Goal: Transaction & Acquisition: Purchase product/service

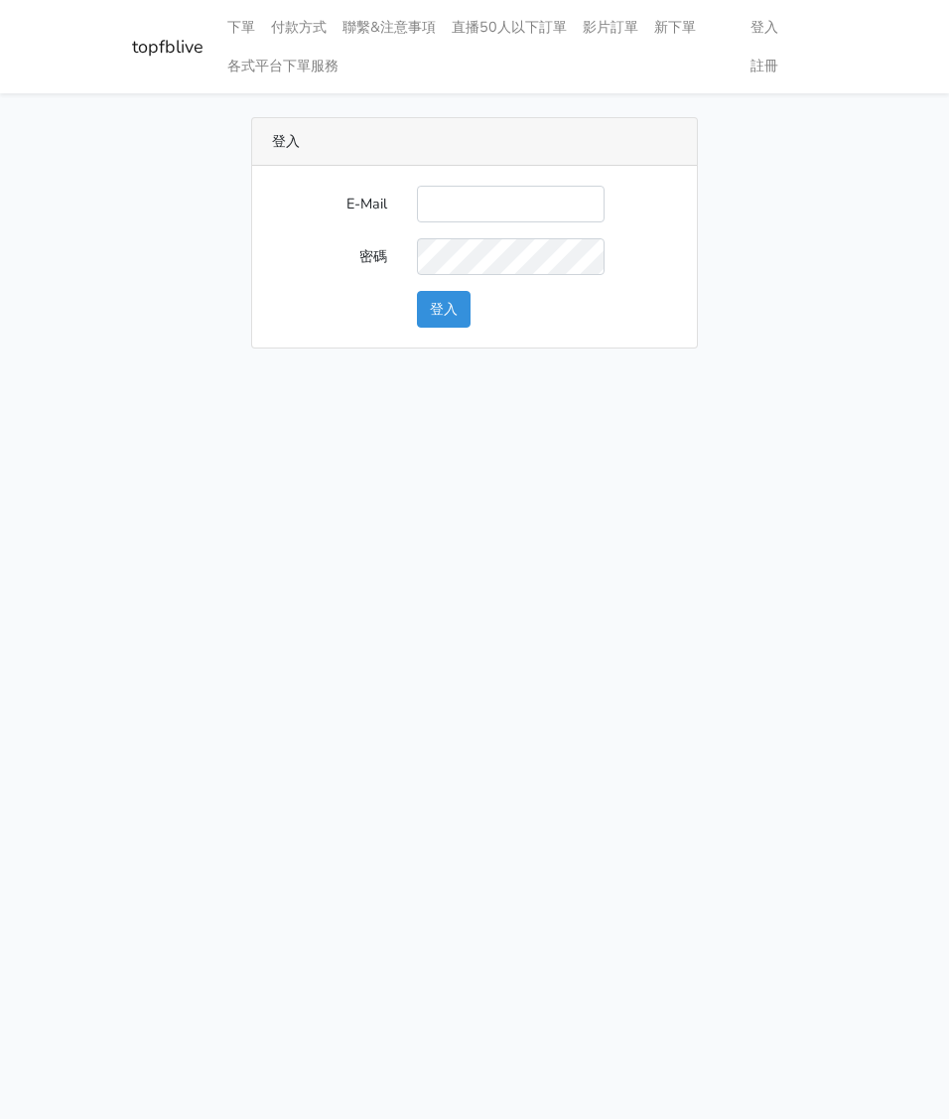
click at [445, 201] on input "E-Mail" at bounding box center [511, 204] width 188 height 37
type input "watin5408@gmail.com"
click at [433, 307] on button "登入" at bounding box center [444, 309] width 54 height 37
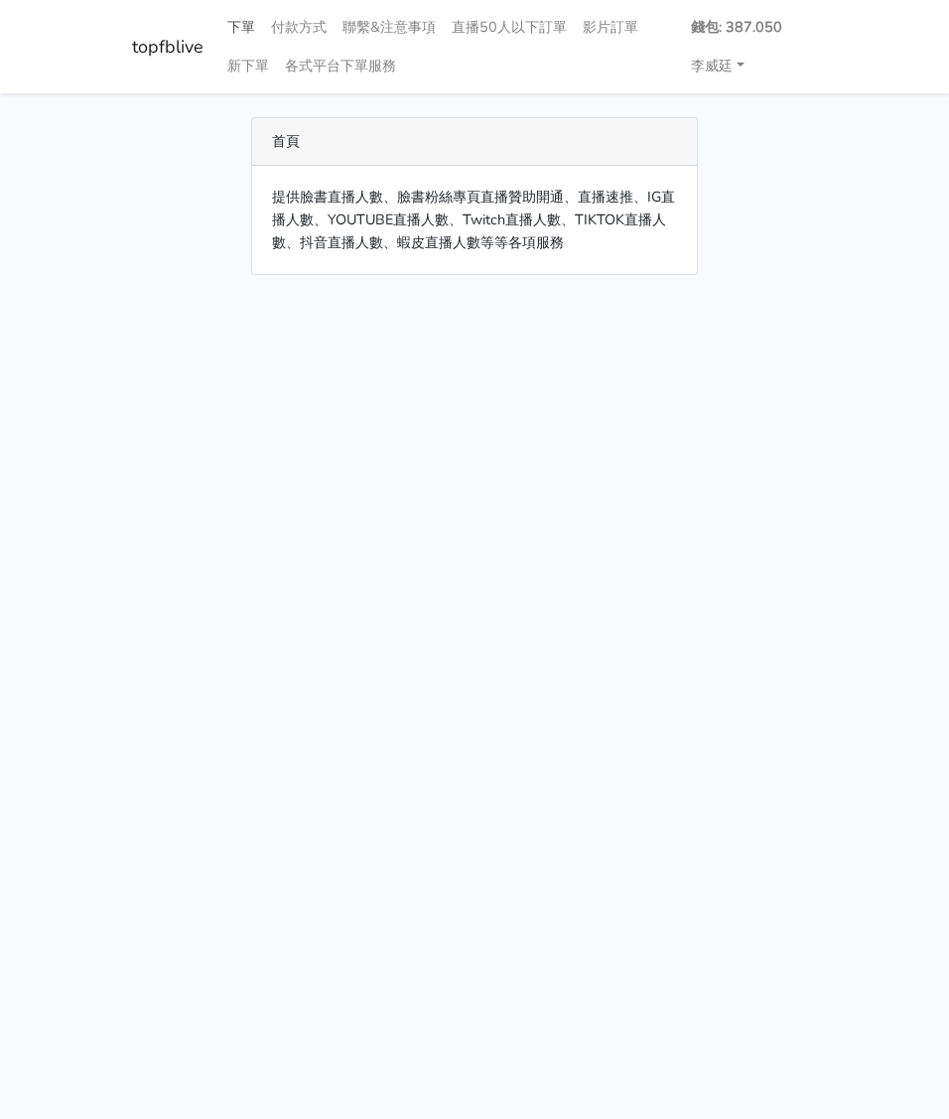
click at [242, 27] on link "下單" at bounding box center [241, 27] width 44 height 39
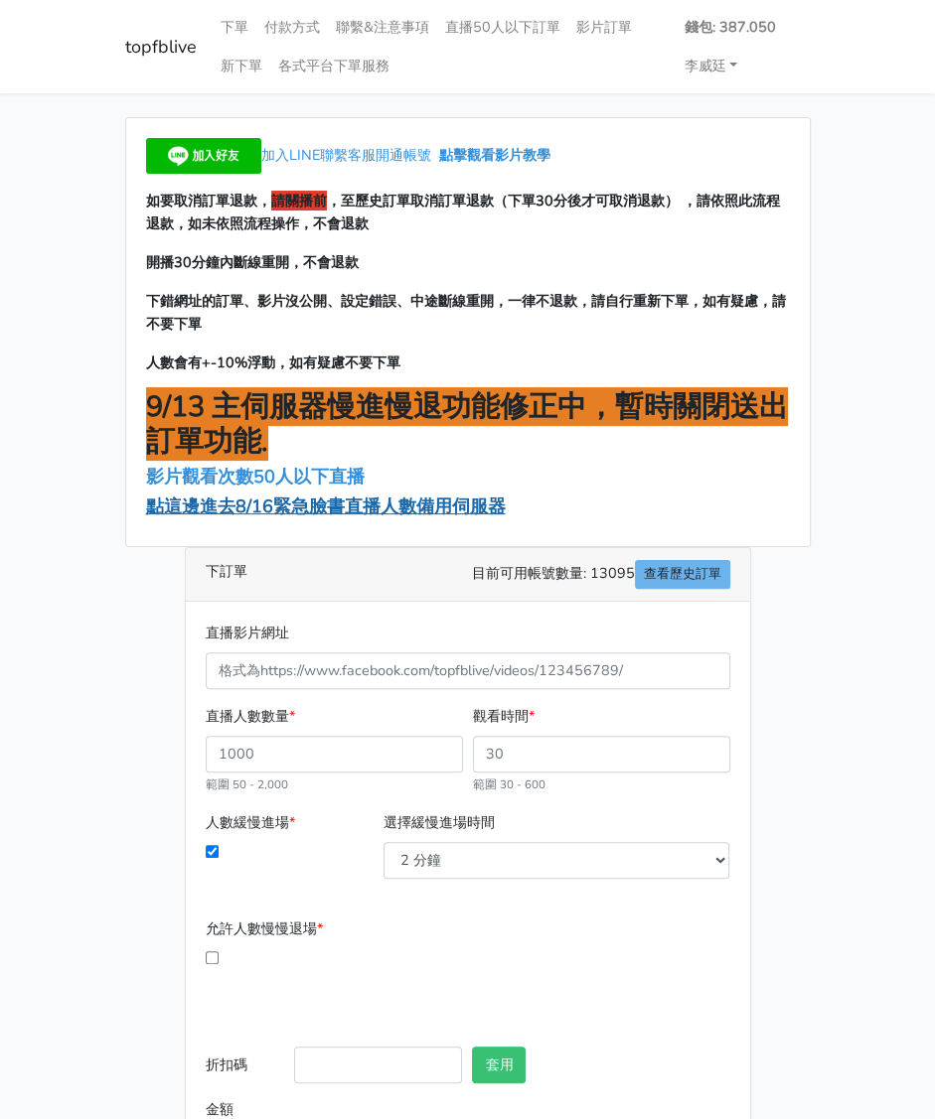
click at [249, 509] on span "點這邊進去8/16緊急臉書直播人數備用伺服器" at bounding box center [326, 507] width 360 height 24
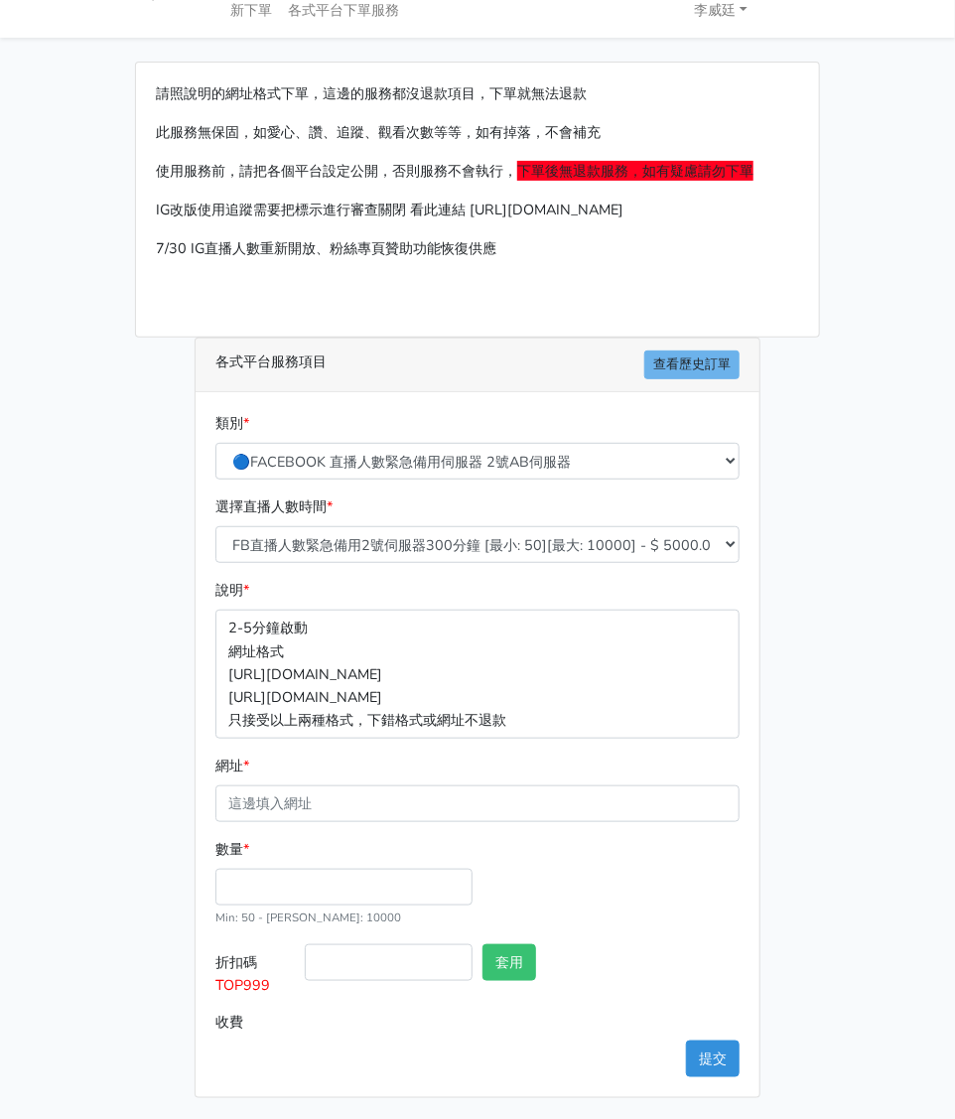
scroll to position [56, 0]
drag, startPoint x: 274, startPoint y: 800, endPoint x: 288, endPoint y: 805, distance: 14.8
click at [274, 800] on input "網址 *" at bounding box center [478, 804] width 524 height 37
paste input "[URL][DOMAIN_NAME][DOMAIN_NAME]"
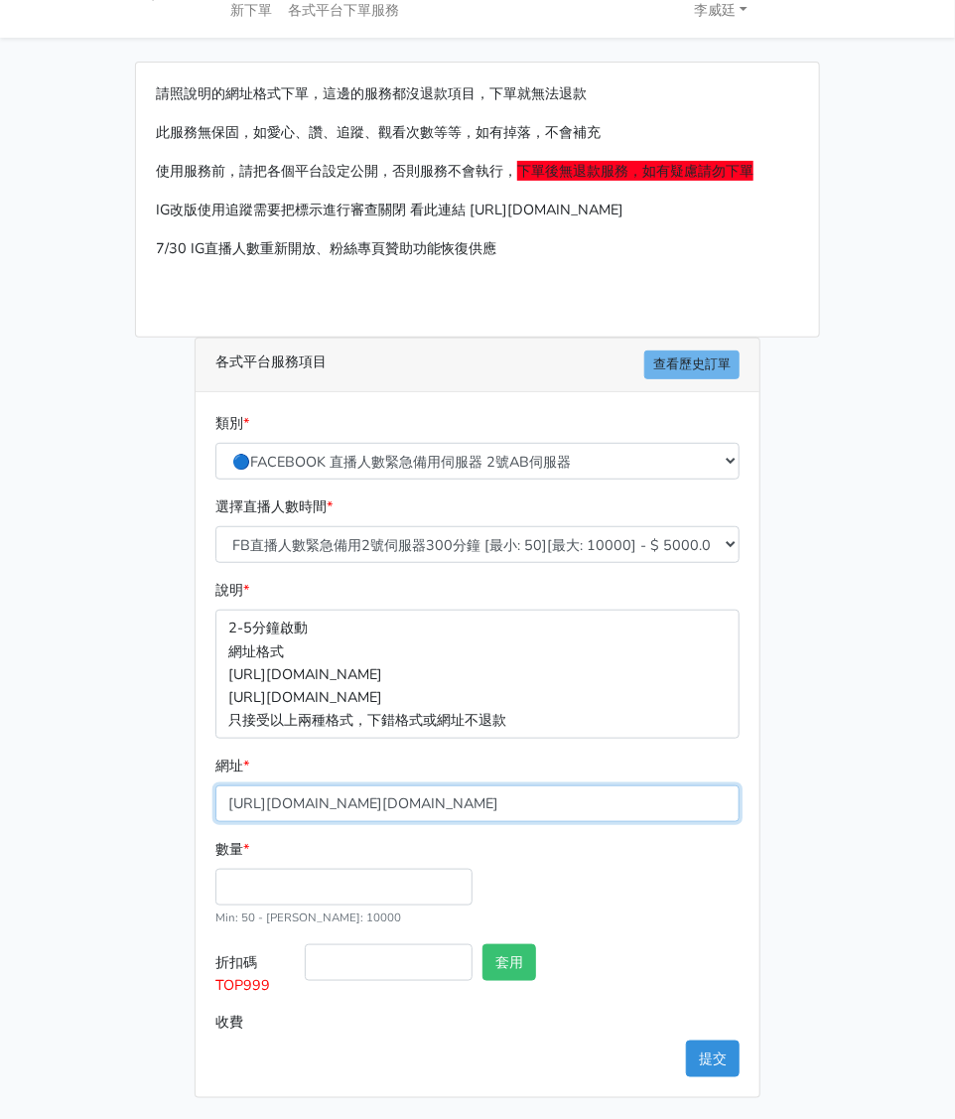
type input "[URL][DOMAIN_NAME][DOMAIN_NAME]"
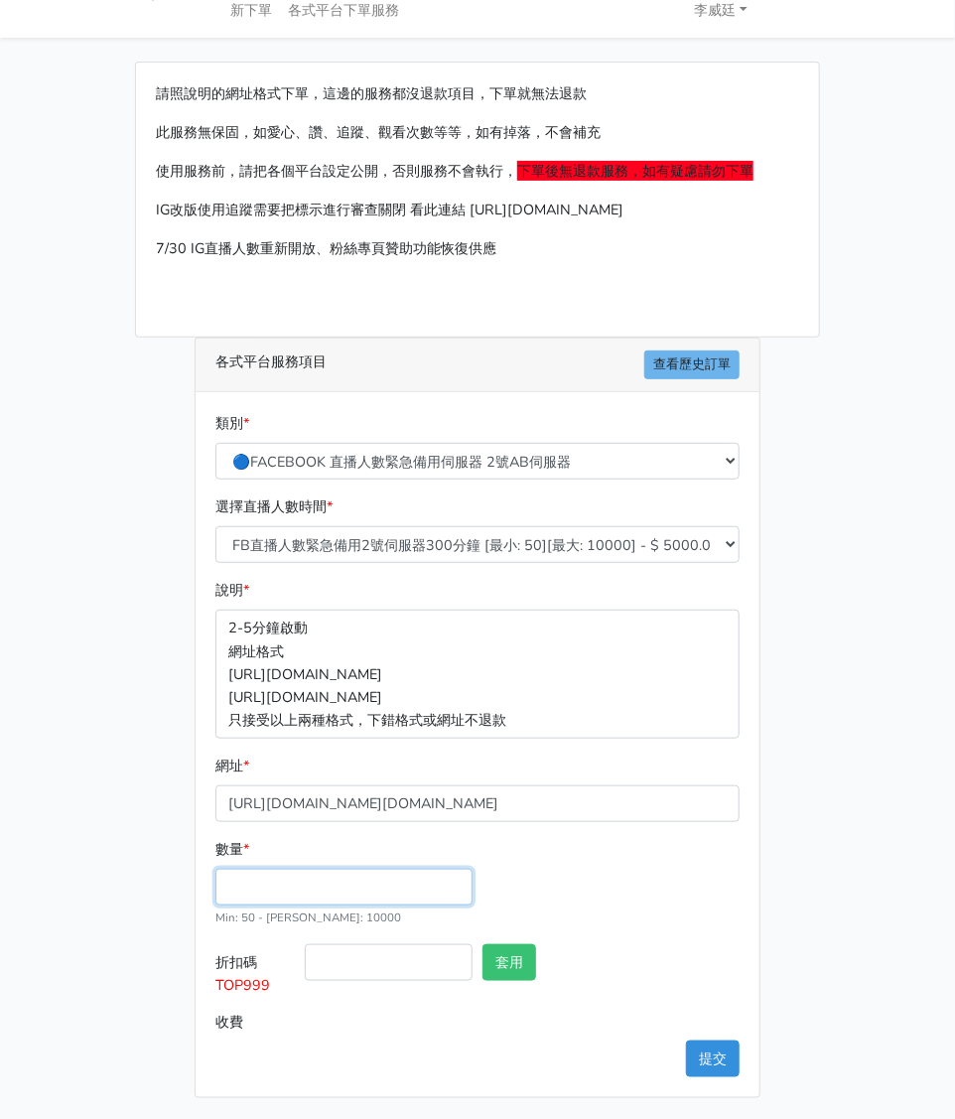
click at [254, 883] on input "數量 *" at bounding box center [344, 887] width 257 height 37
type input "200"
type input "1000.000"
drag, startPoint x: 274, startPoint y: 990, endPoint x: 212, endPoint y: 988, distance: 62.6
click at [212, 988] on label "折扣碼 TOP999" at bounding box center [255, 974] width 89 height 60
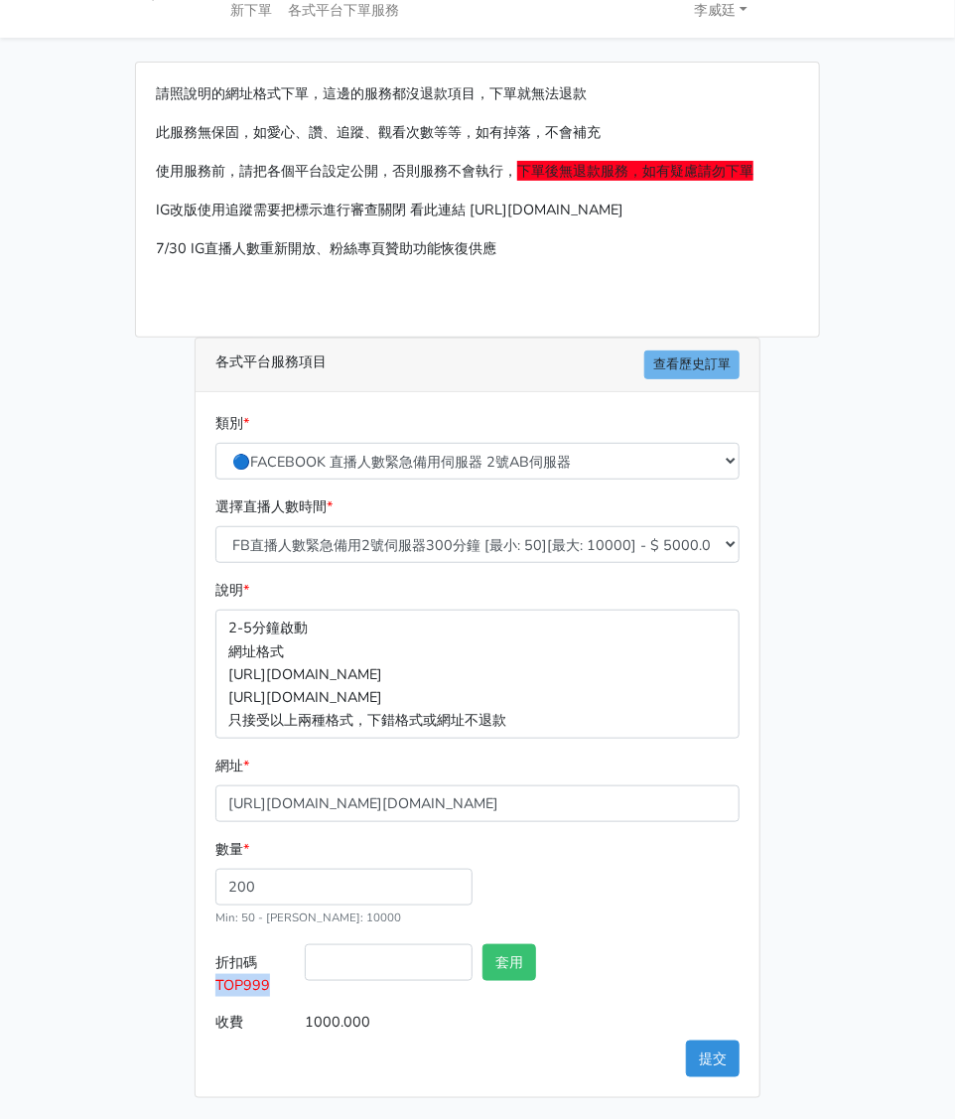
copy span "TOP999"
drag, startPoint x: 903, startPoint y: 623, endPoint x: 829, endPoint y: 565, distance: 93.4
click at [900, 624] on main "請照說明的網址格式下單，這邊的服務都沒退款項目，下單就無法退款 此服務無保固，如愛心、讚、追蹤、觀看次數等等，如有掉落，不會補充 使用服務前，請把各個平台設定…" at bounding box center [477, 580] width 955 height 1084
click at [498, 463] on select "🔵FACEBOOK 直播人數緊急備用伺服器 2號AB伺服器 🔵FACEBOOK 網軍專用貼文留言 安全保密 🔵9/30 FACEBOOK 直播人數緩慢進場緩慢…" at bounding box center [478, 461] width 524 height 37
select select "3/26熱門平台服務台灣粉絲IG YT FB TIKTOK"
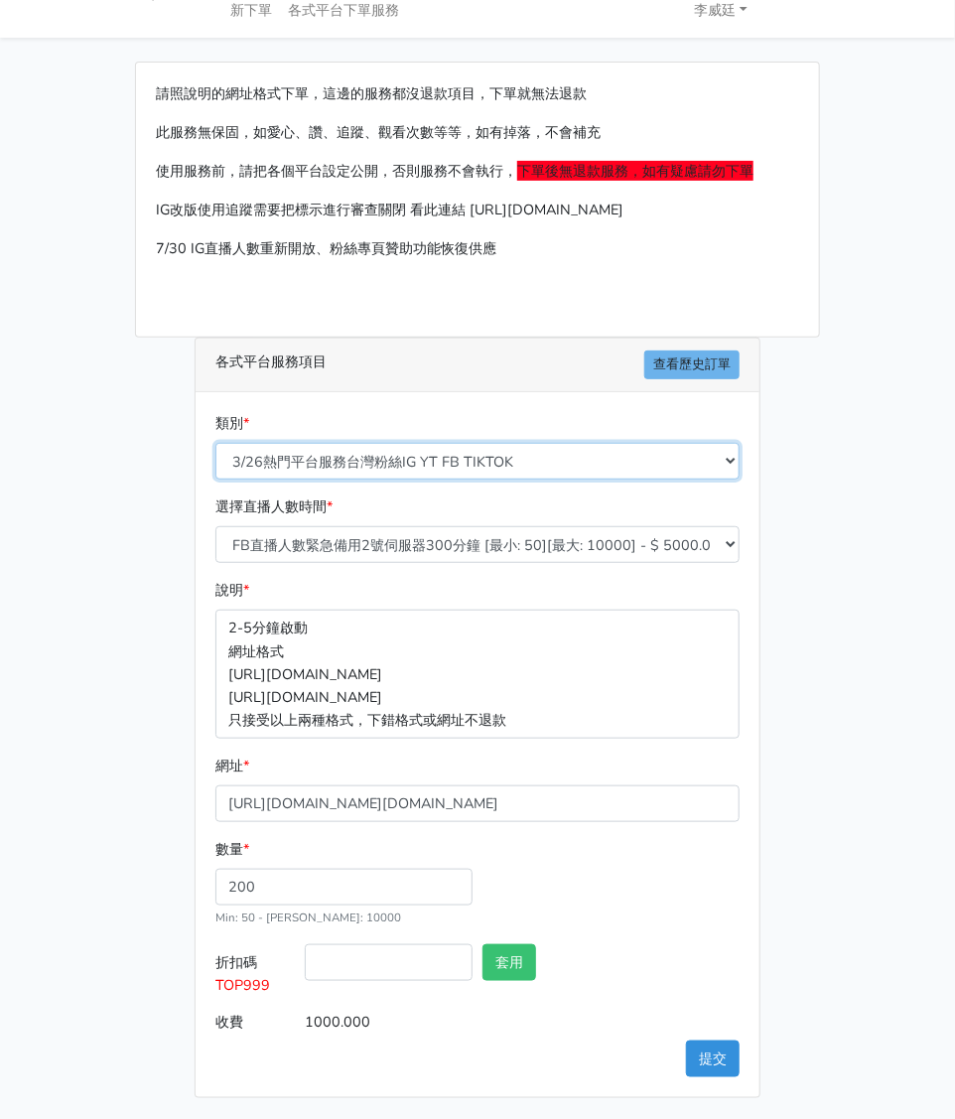
click at [216, 464] on select "🔵FACEBOOK 直播人數緊急備用伺服器 2號AB伺服器 🔵FACEBOOK 網軍專用貼文留言 安全保密 🔵9/30 FACEBOOK 直播人數緩慢進場緩慢…" at bounding box center [478, 461] width 524 height 37
type input "100.000"
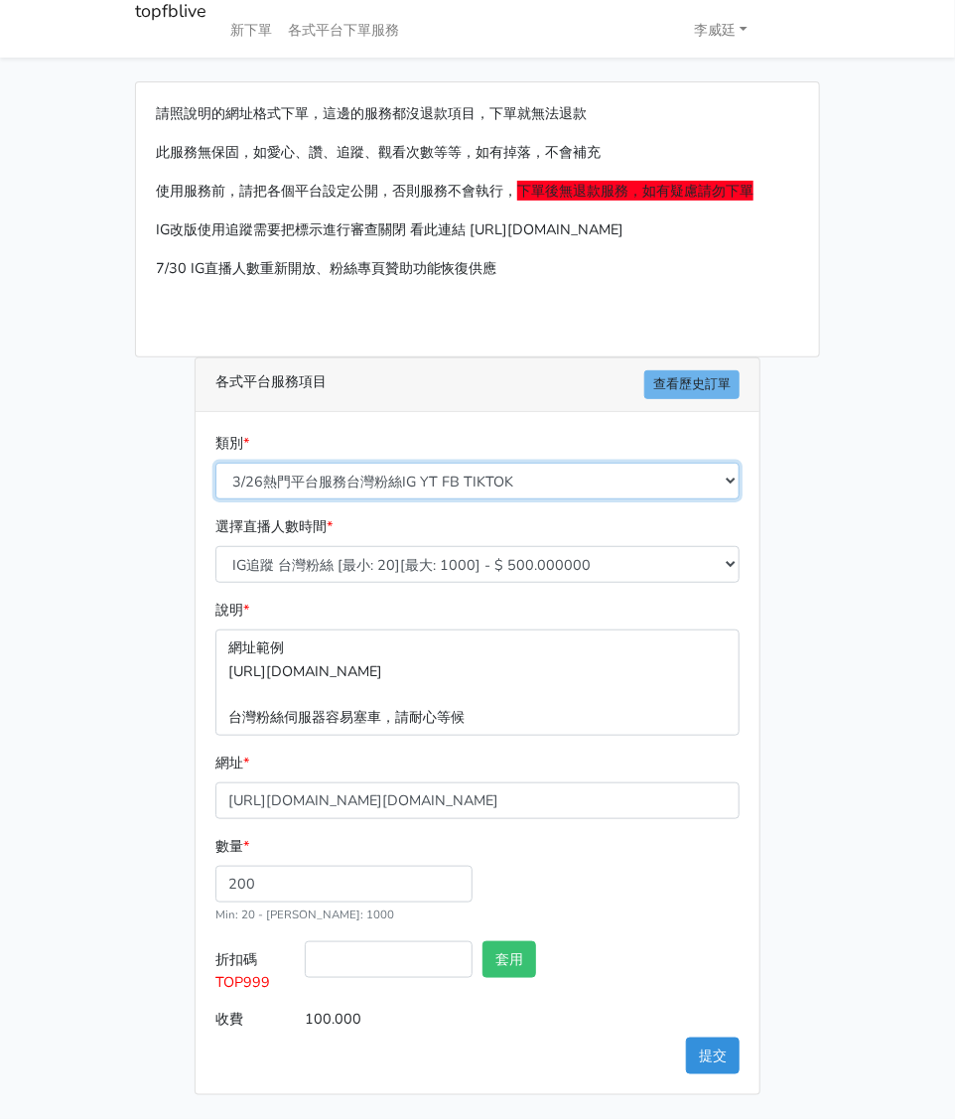
scroll to position [33, 0]
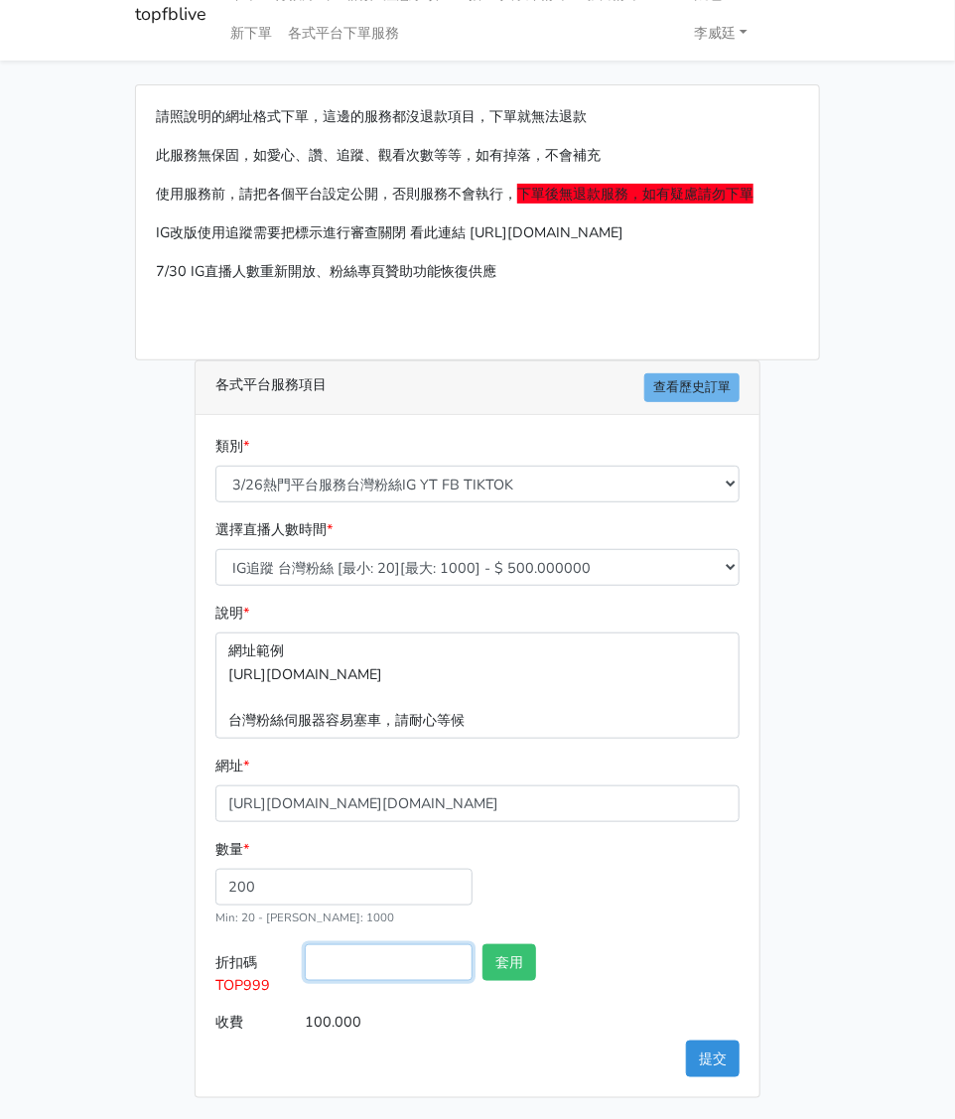
click at [347, 965] on input "折扣碼 TOP999" at bounding box center [389, 962] width 168 height 37
paste input "TOP999"
type input "TOP999"
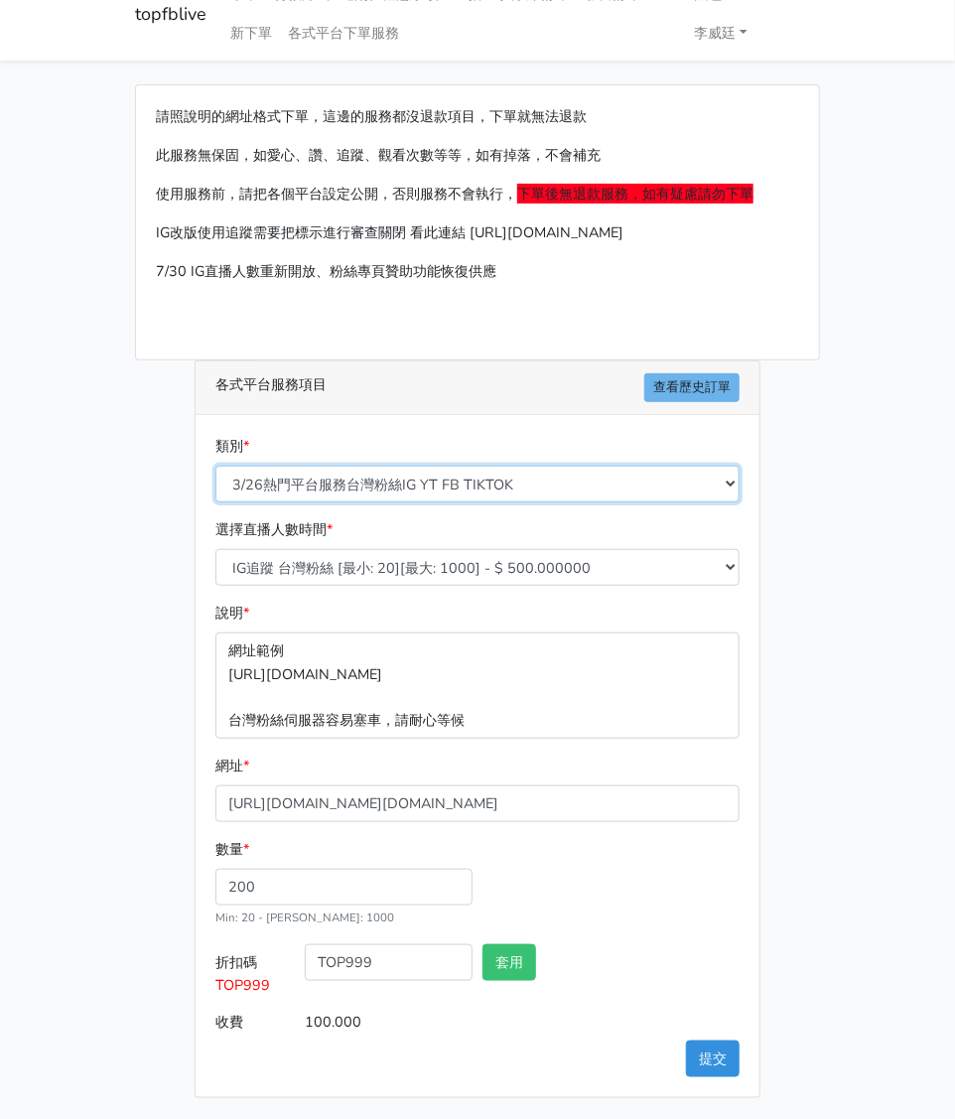
click at [454, 477] on select "🔵FACEBOOK 直播人數緊急備用伺服器 2號AB伺服器 🔵FACEBOOK 網軍專用貼文留言 安全保密 🔵9/30 FACEBOOK 直播人數緩慢進場緩慢…" at bounding box center [478, 484] width 524 height 37
click at [216, 466] on select "🔵FACEBOOK 直播人數緊急備用伺服器 2號AB伺服器 🔵FACEBOOK 網軍專用貼文留言 安全保密 🔵9/30 FACEBOOK 直播人數緩慢進場緩慢…" at bounding box center [478, 484] width 524 height 37
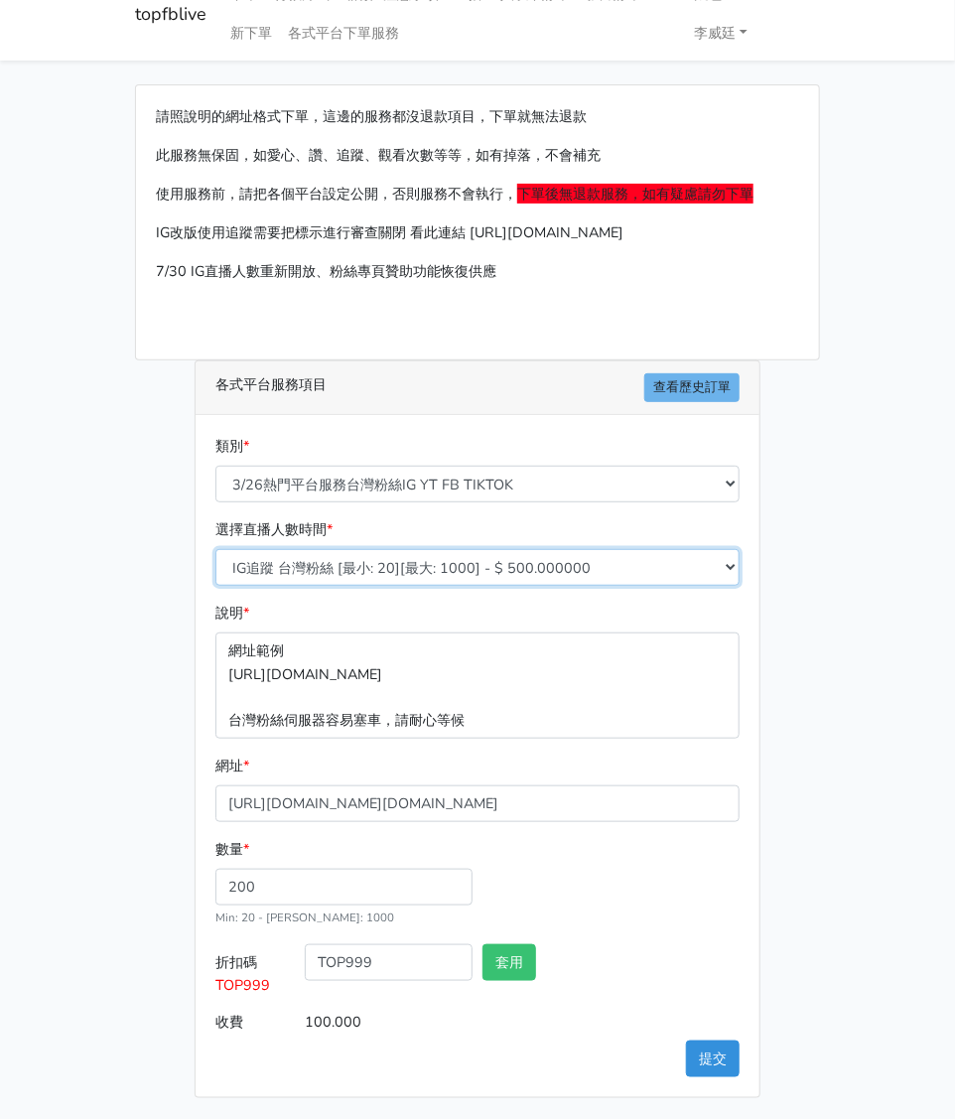
click at [429, 563] on select "IG追蹤 台灣粉絲 [最小: 20][最大: 1000] - $ 500.000000 IG愛心 台灣粉絲 [最小: 20][最大: 1000] - $ 35…" at bounding box center [478, 567] width 524 height 37
select select "670"
click at [216, 549] on select "IG追蹤 台灣粉絲 [最小: 20][最大: 1000] - $ 500.000000 IG愛心 台灣粉絲 [最小: 20][最大: 1000] - $ 35…" at bounding box center [478, 567] width 524 height 37
type input "108.000"
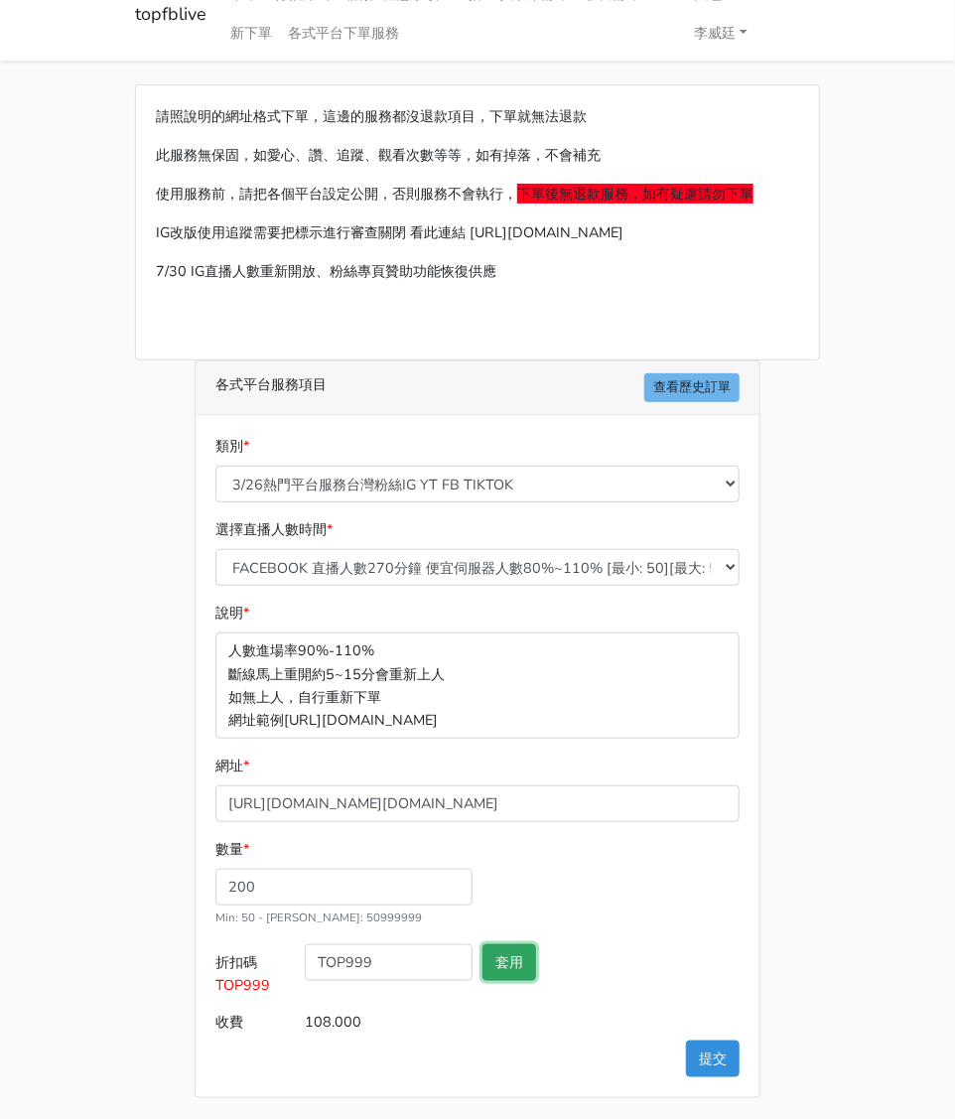
click at [512, 961] on button "套用" at bounding box center [510, 962] width 54 height 37
type input "套用失敗"
click at [720, 1064] on button "提交" at bounding box center [713, 1059] width 54 height 37
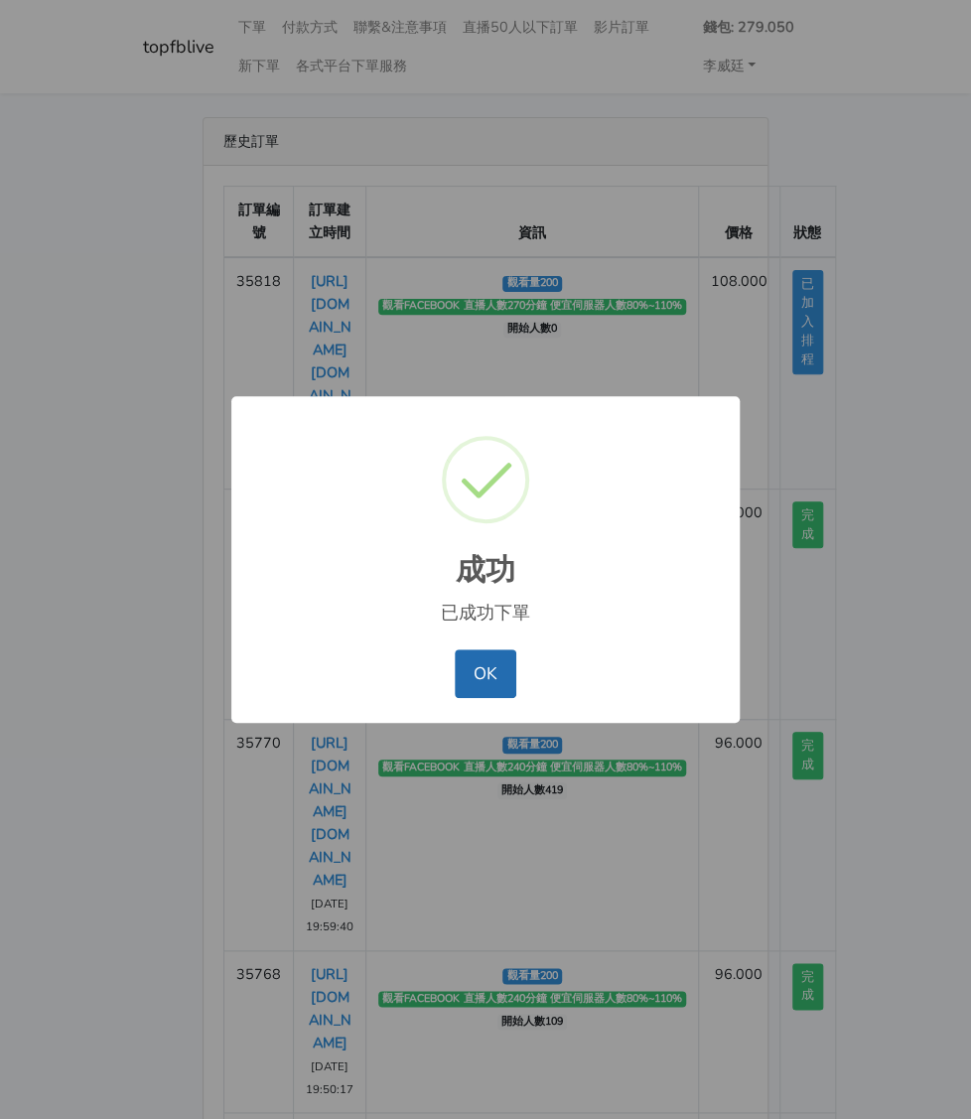
click at [460, 677] on button "OK" at bounding box center [485, 674] width 61 height 48
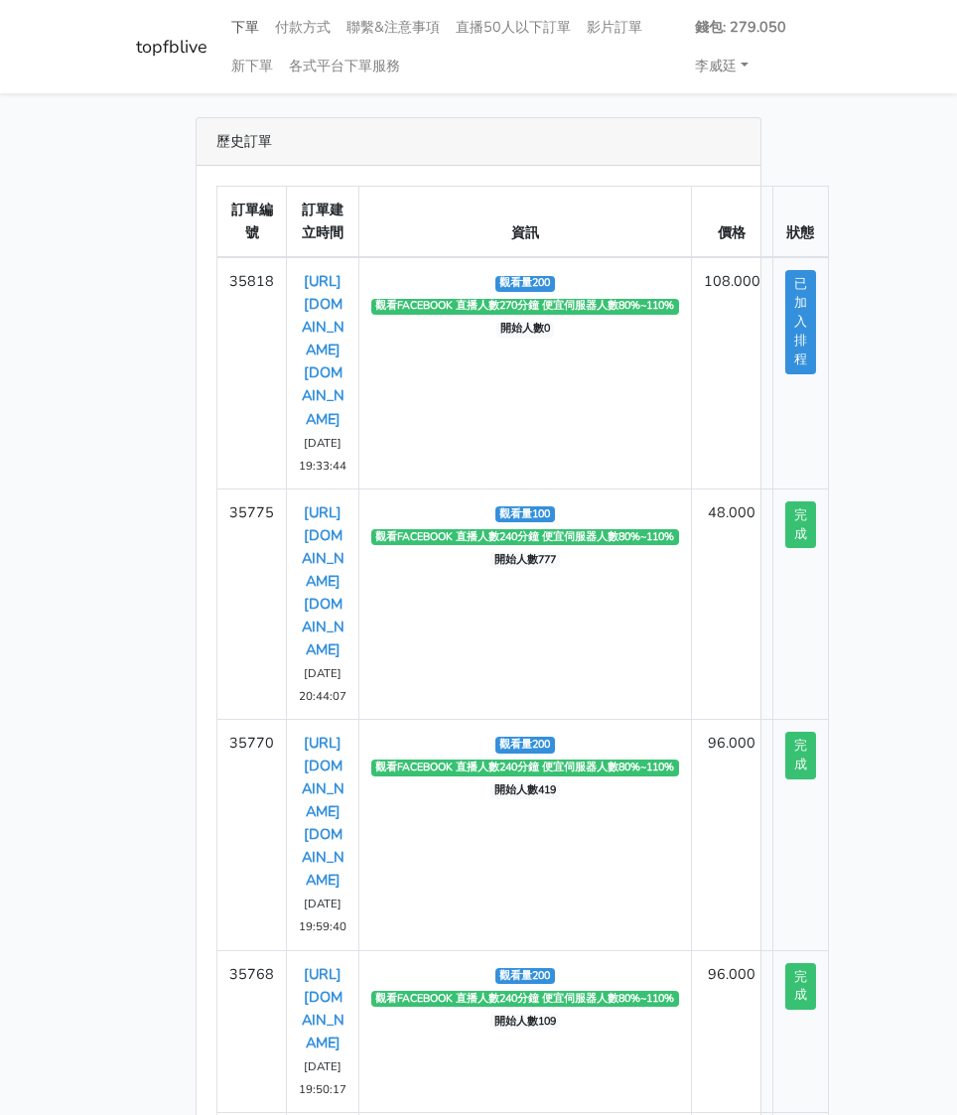
click at [247, 31] on link "下單" at bounding box center [245, 27] width 44 height 39
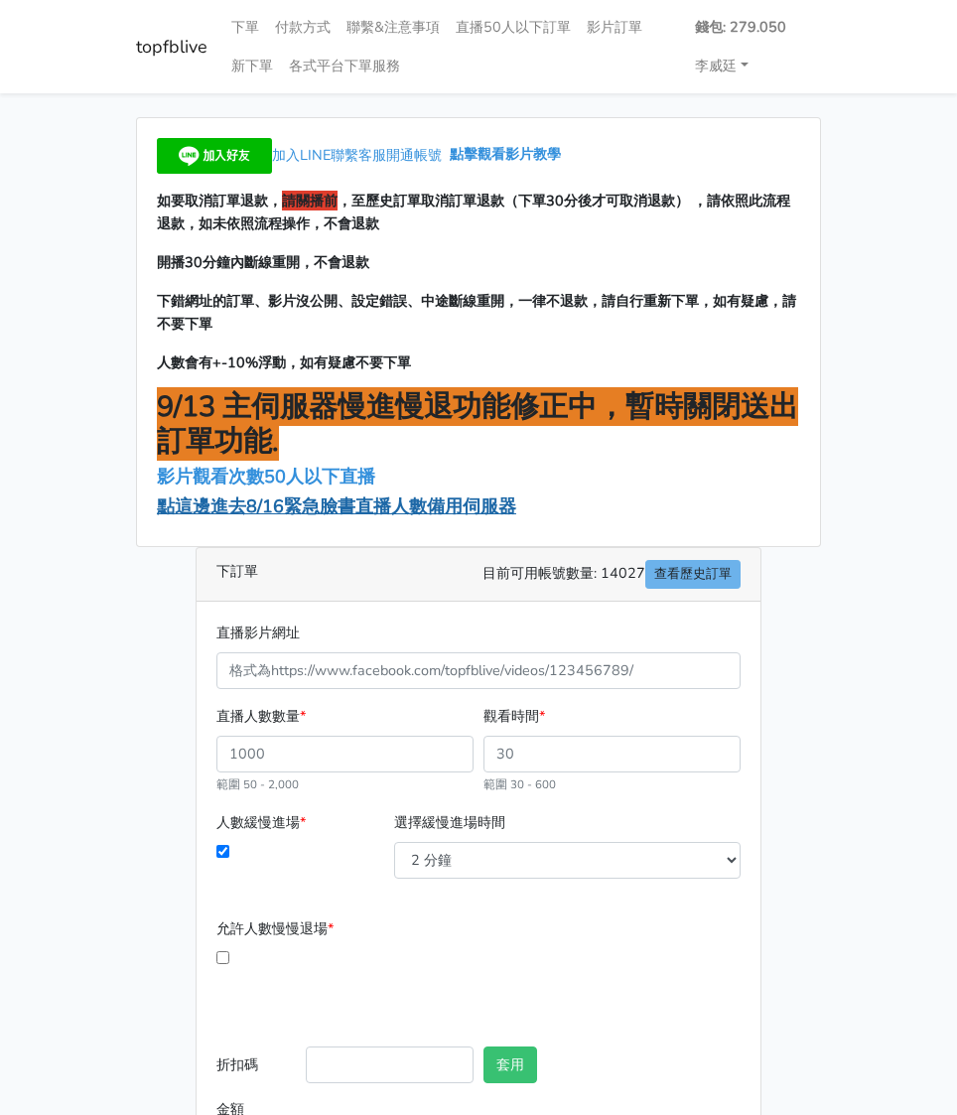
click at [312, 506] on span "點這邊進去8/16緊急臉書直播人數備用伺服器" at bounding box center [337, 507] width 360 height 24
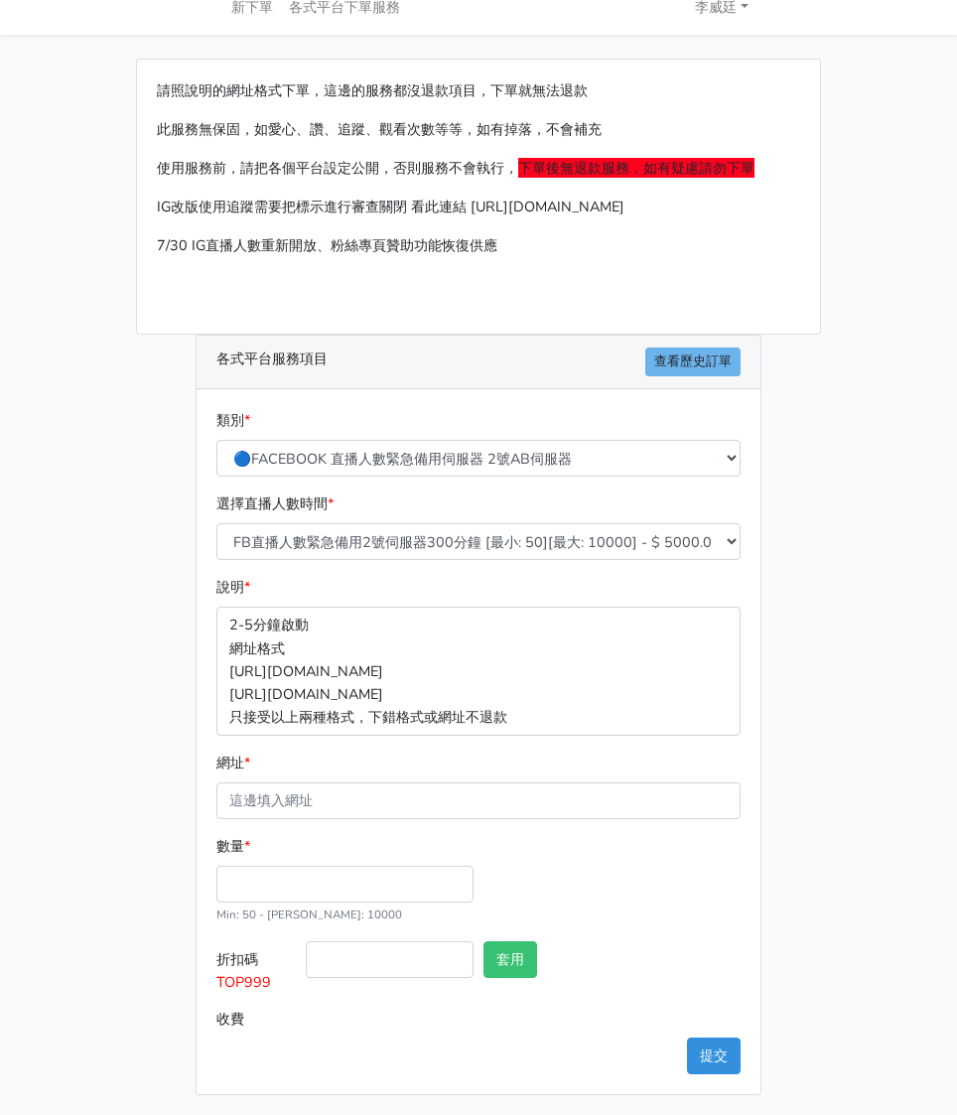
scroll to position [60, 0]
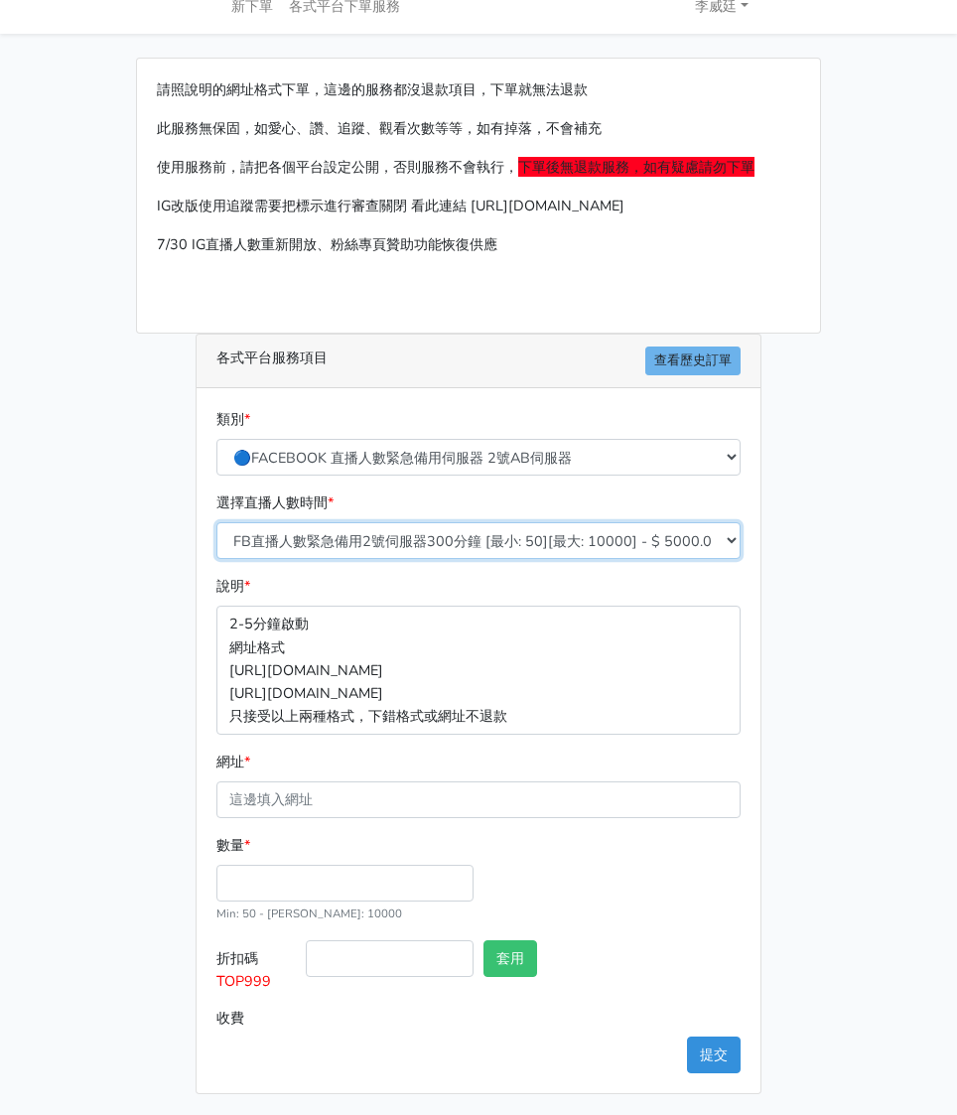
click at [449, 539] on select "FB直播人數緊急備用2號伺服器300分鐘 [最小: 50][最大: 10000] - $ 5000.000000 FB直播人數緊急備用2號伺服器60分鐘 [最…" at bounding box center [479, 540] width 524 height 37
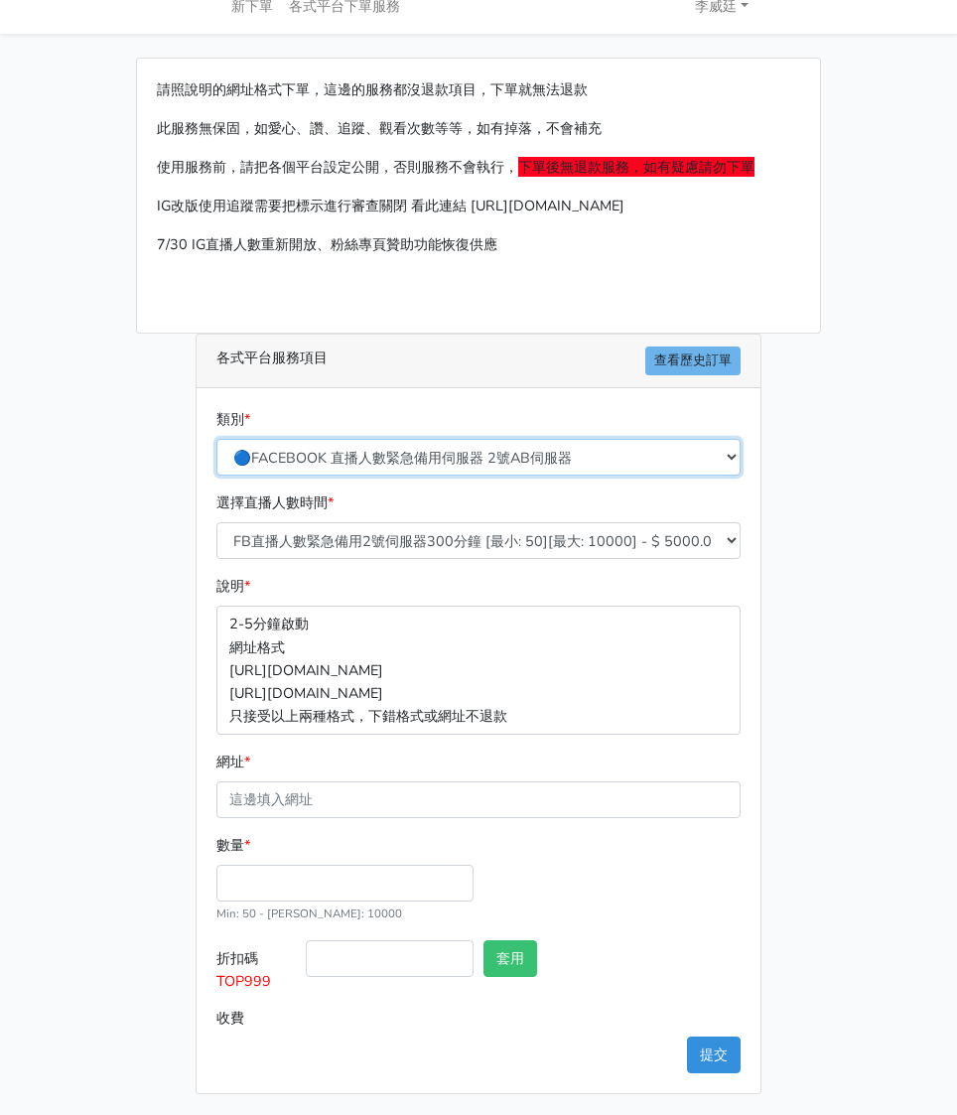
click at [487, 454] on select "🔵FACEBOOK 直播人數緊急備用伺服器 2號AB伺服器 🔵FACEBOOK 網軍專用貼文留言 安全保密 🔵9/30 FACEBOOK 直播人數緩慢進場緩慢…" at bounding box center [479, 457] width 524 height 37
select select "3/26熱門平台服務台灣粉絲IG YT FB TIKTOK"
click at [217, 460] on select "🔵FACEBOOK 直播人數緊急備用伺服器 2號AB伺服器 🔵FACEBOOK 網軍專用貼文留言 安全保密 🔵9/30 FACEBOOK 直播人數緩慢進場緩慢…" at bounding box center [479, 457] width 524 height 37
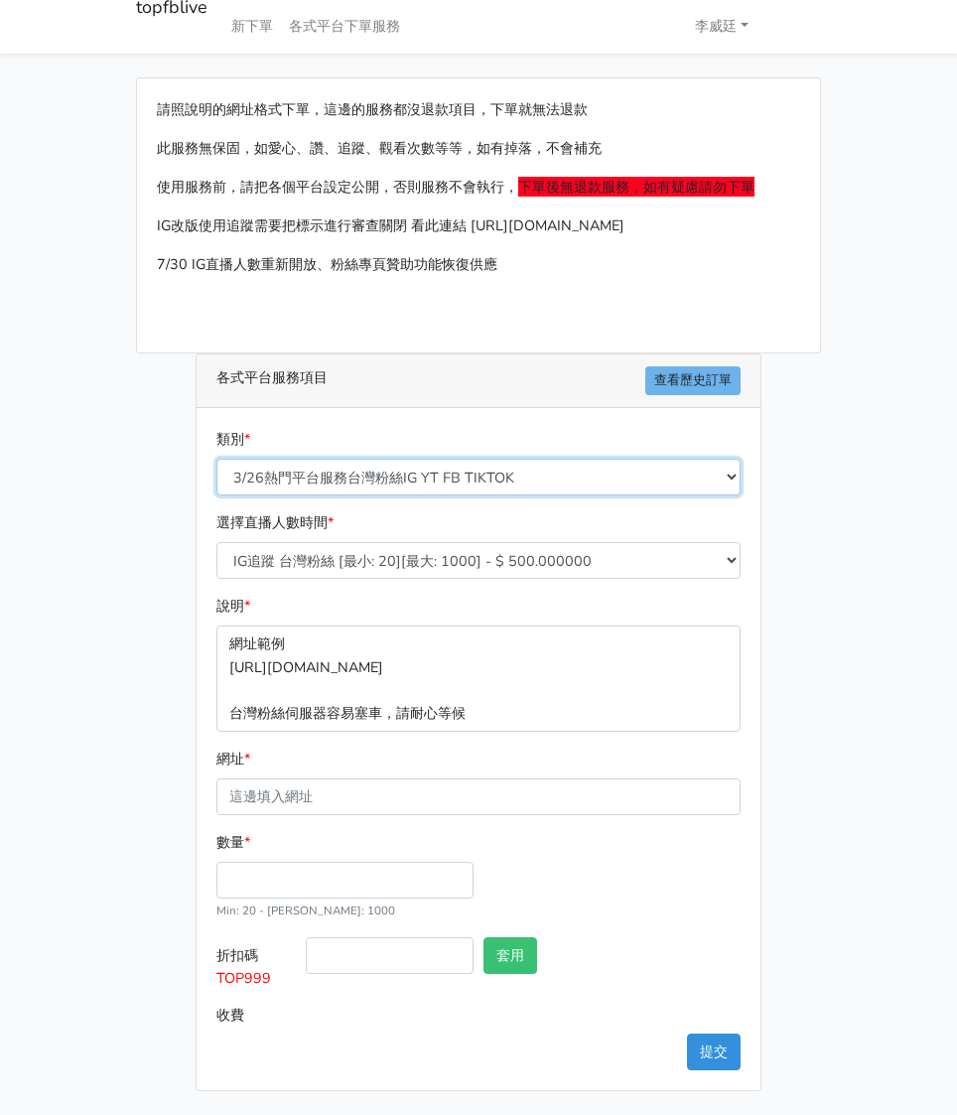
scroll to position [37, 0]
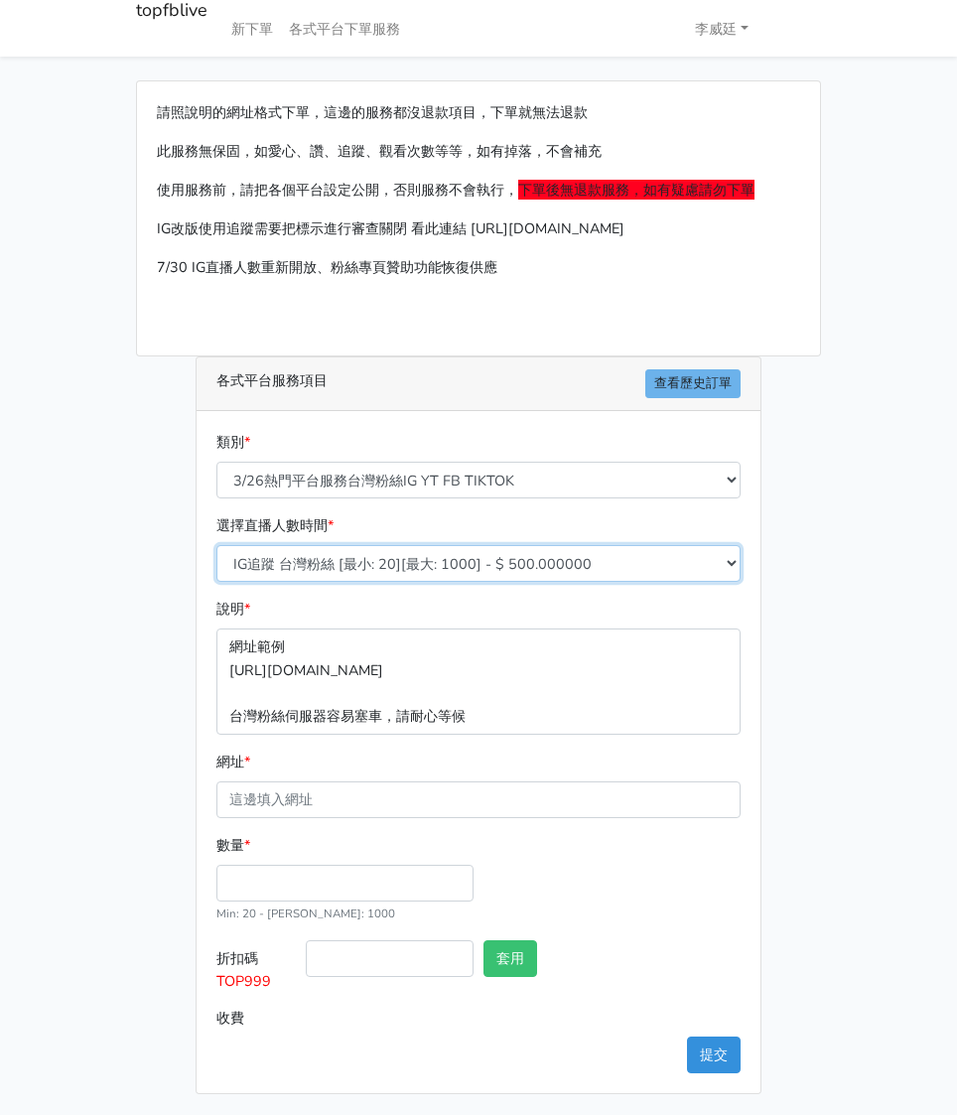
click at [437, 563] on select "IG追蹤 台灣粉絲 [最小: 20][最大: 1000] - $ 500.000000 IG愛心 台灣粉絲 [最小: 20][最大: 1000] - $ 35…" at bounding box center [479, 563] width 524 height 37
select select "670"
click at [217, 545] on select "IG追蹤 台灣粉絲 [最小: 20][最大: 1000] - $ 500.000000 IG愛心 台灣粉絲 [最小: 20][最大: 1000] - $ 35…" at bounding box center [479, 563] width 524 height 37
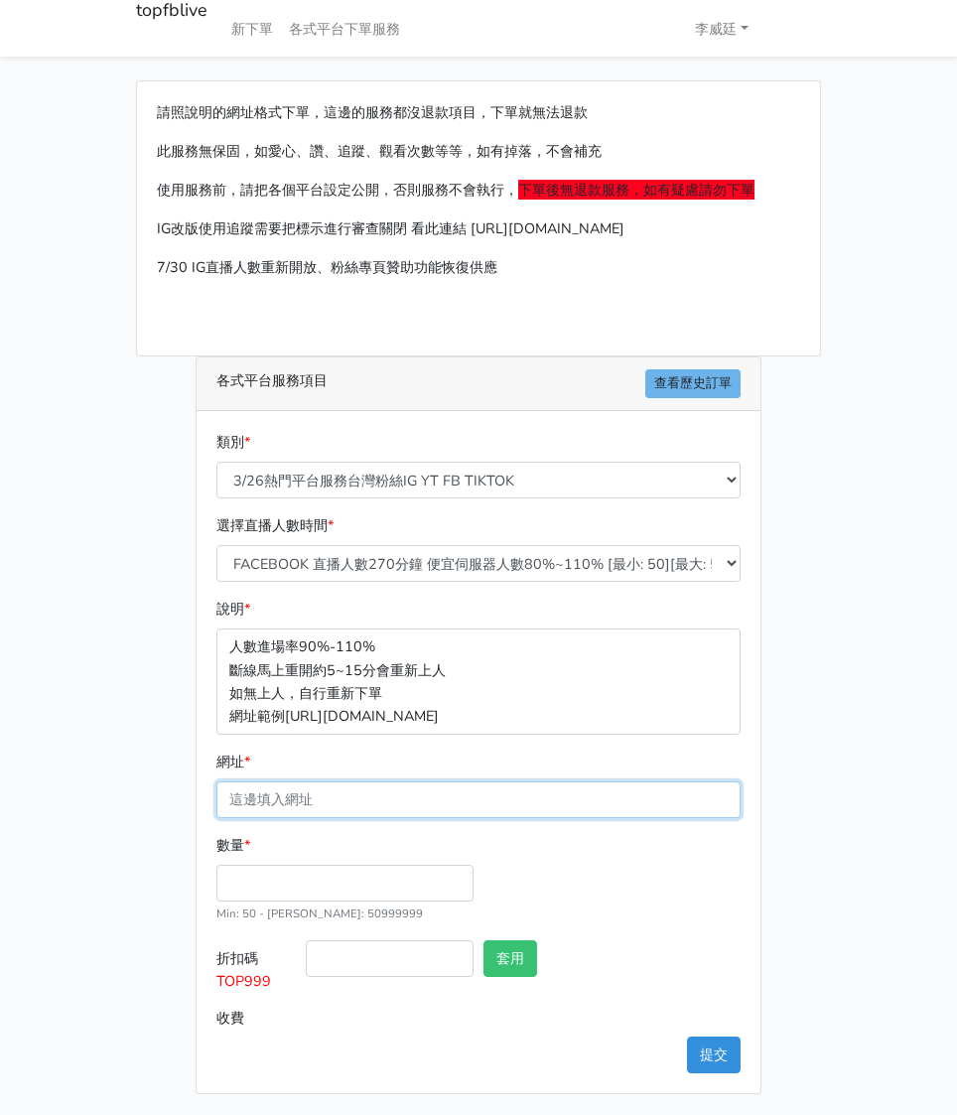
click at [334, 795] on input "網址 *" at bounding box center [479, 800] width 524 height 37
paste input "[URL][DOMAIN_NAME][DOMAIN_NAME]"
type input "[URL][DOMAIN_NAME][DOMAIN_NAME]"
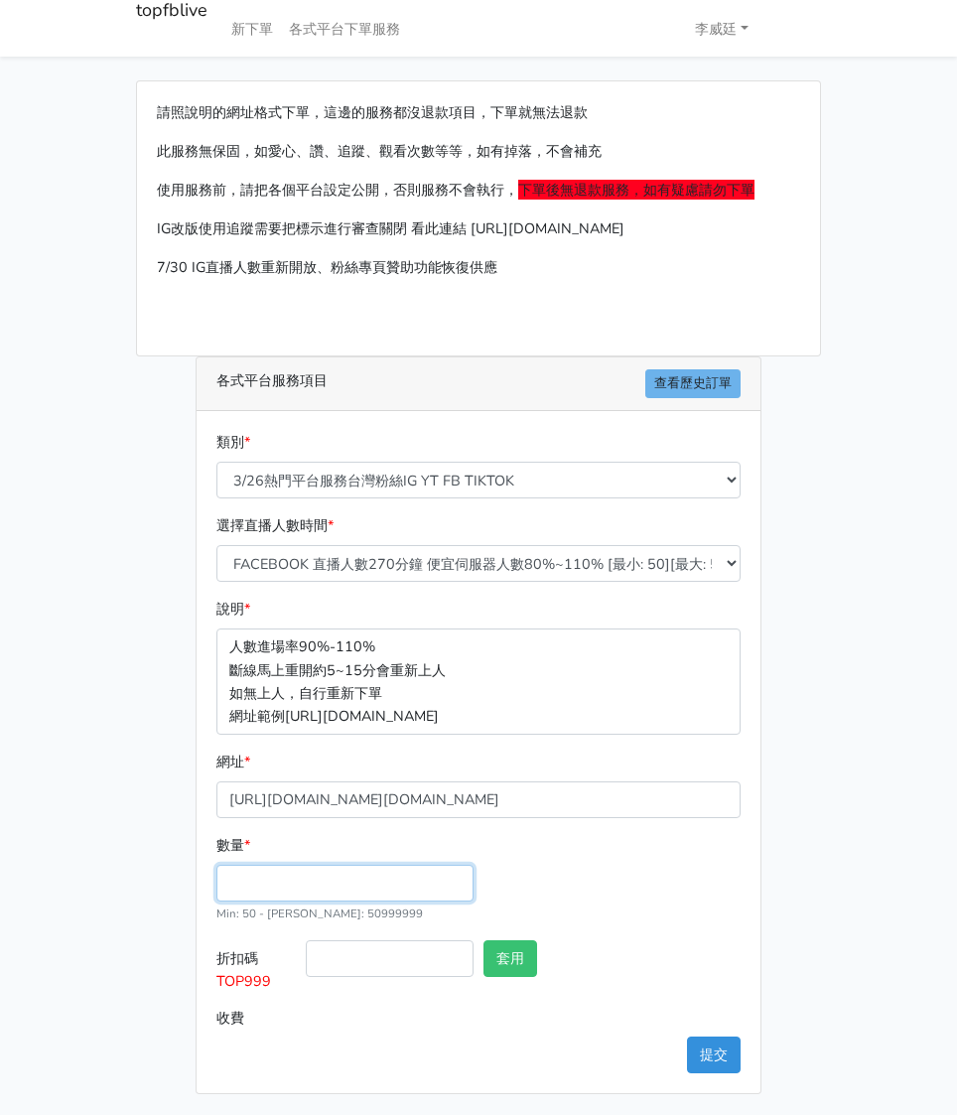
click at [254, 885] on input "數量 *" at bounding box center [345, 883] width 257 height 37
click at [278, 876] on input "數量 *" at bounding box center [345, 883] width 257 height 37
type input "200"
type input "108.000"
drag, startPoint x: 262, startPoint y: 977, endPoint x: 219, endPoint y: 977, distance: 42.7
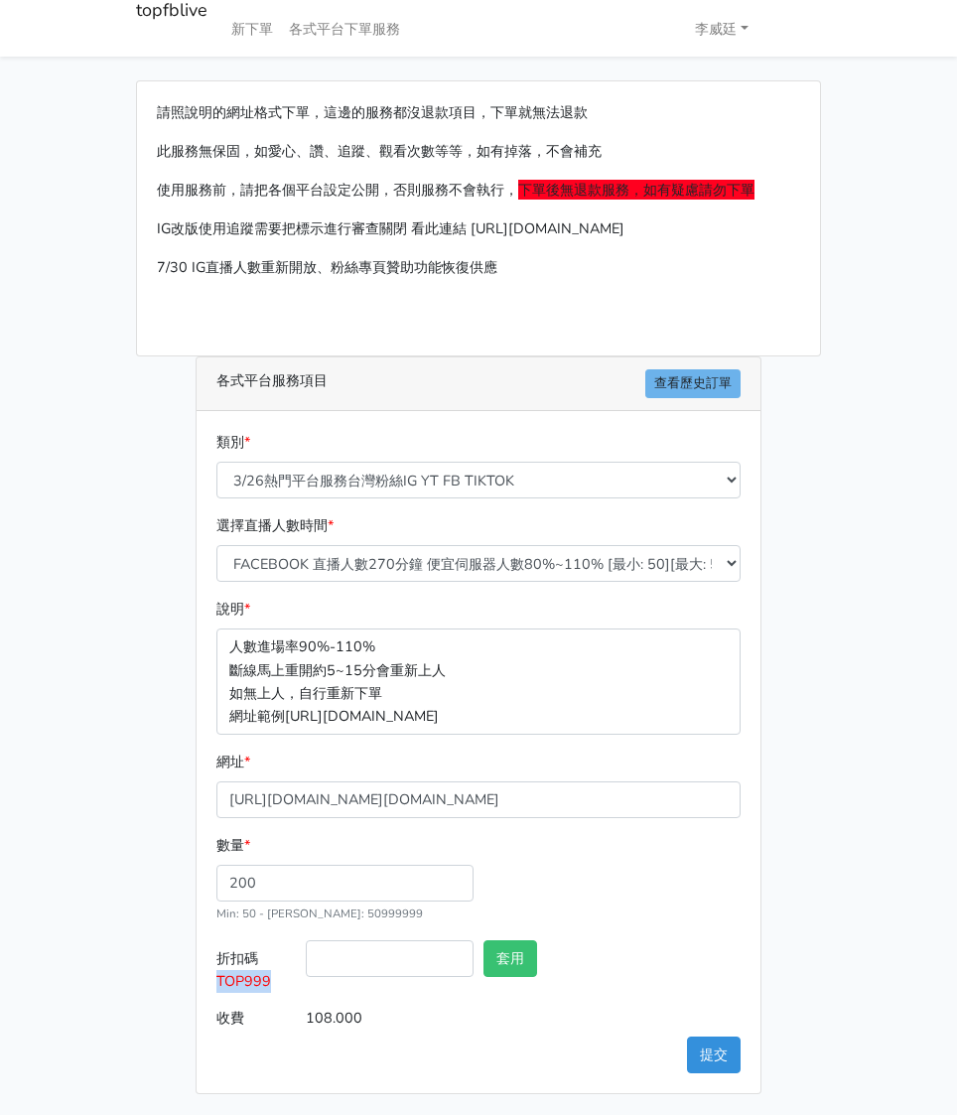
click at [219, 977] on label "折扣碼 TOP999" at bounding box center [256, 970] width 89 height 60
copy span "TOP999"
click at [369, 964] on input "折扣碼 TOP999" at bounding box center [390, 958] width 168 height 37
paste input "TOP999"
type input "TOP999"
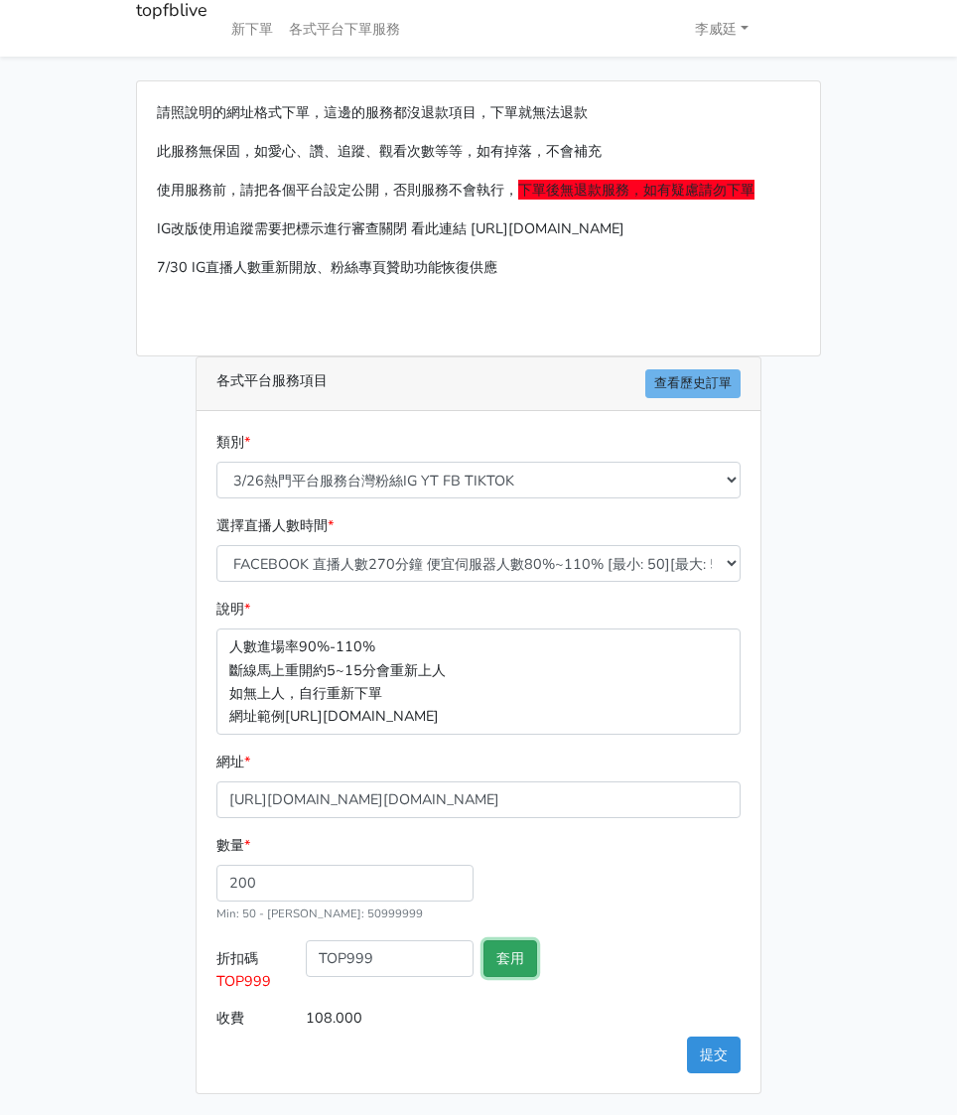
click at [501, 957] on button "套用" at bounding box center [511, 958] width 54 height 37
type input "套用失敗"
click at [711, 1041] on button "提交" at bounding box center [714, 1055] width 54 height 37
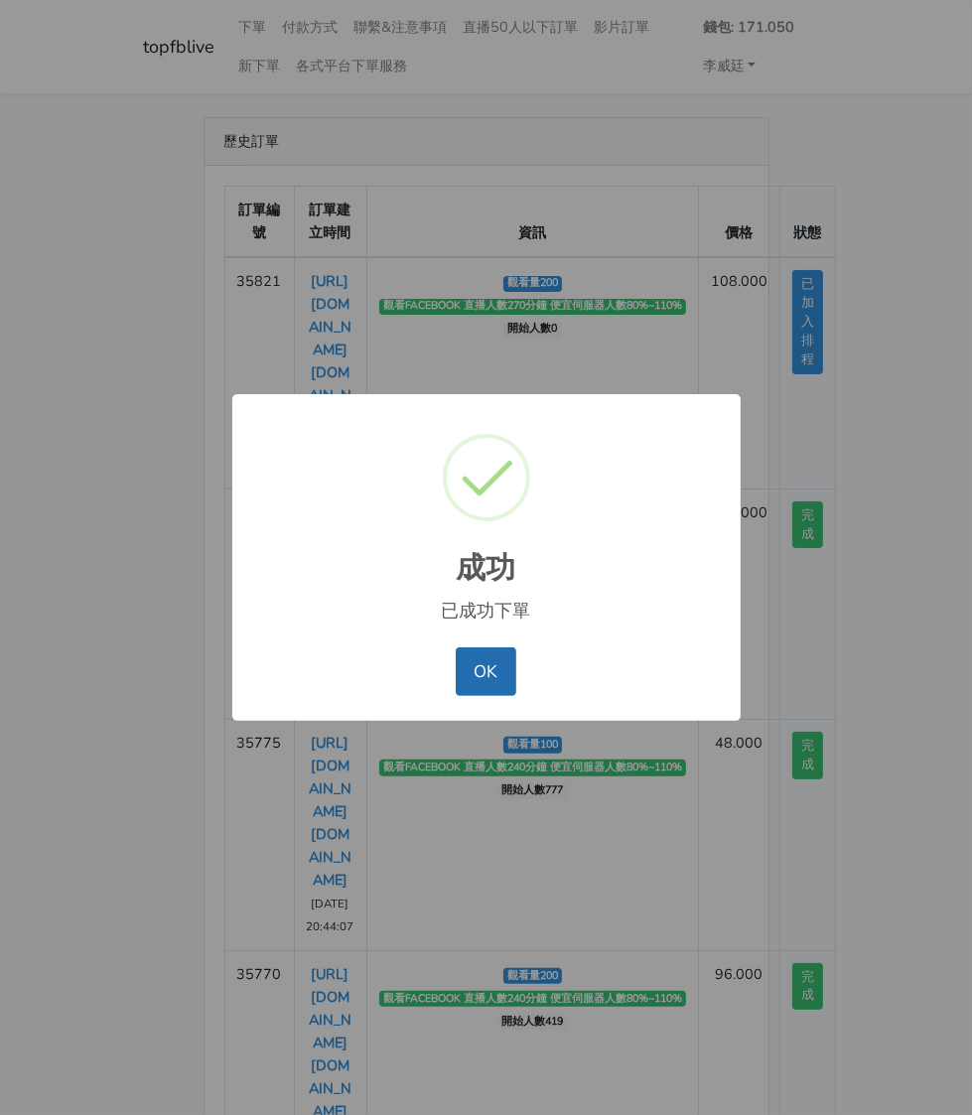
click at [469, 672] on button "OK" at bounding box center [486, 672] width 61 height 48
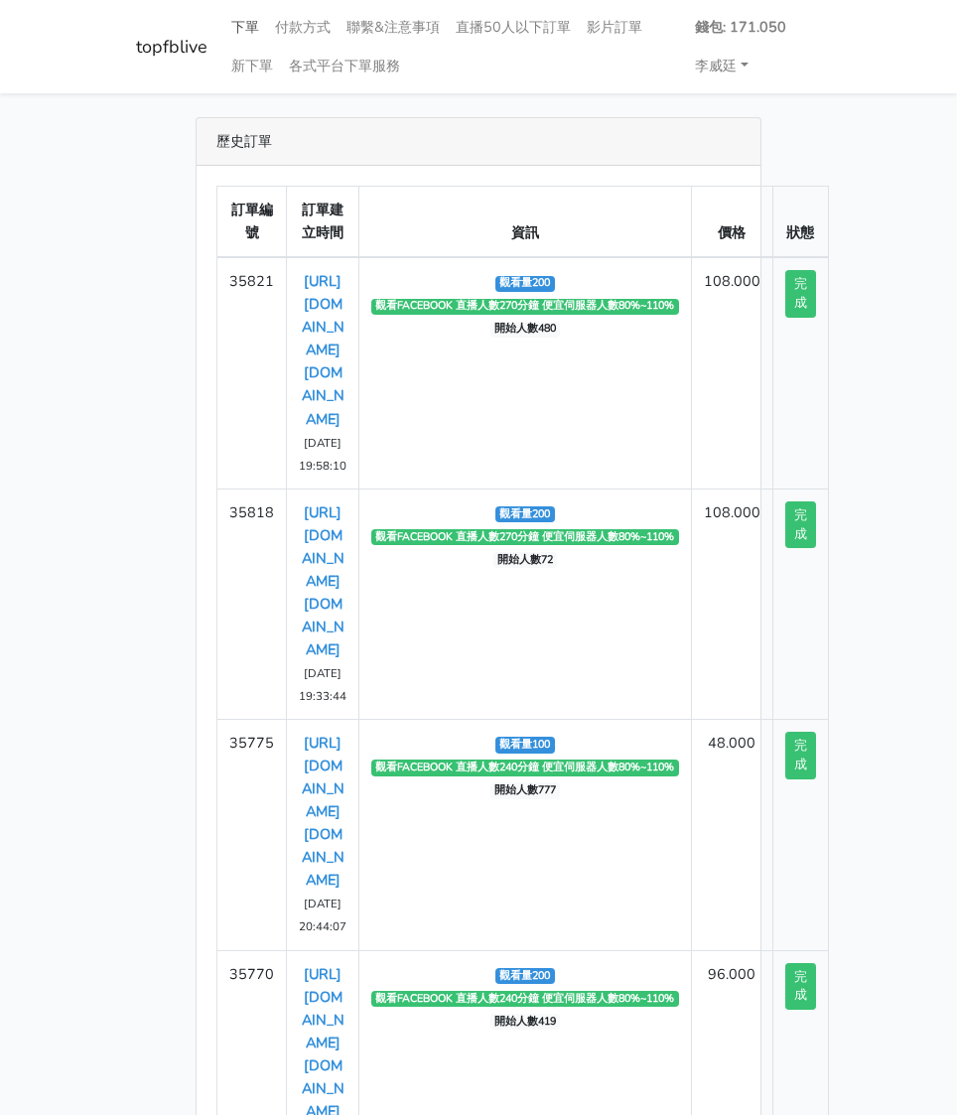
click at [240, 28] on link "下單" at bounding box center [245, 27] width 44 height 39
